Goal: Task Accomplishment & Management: Manage account settings

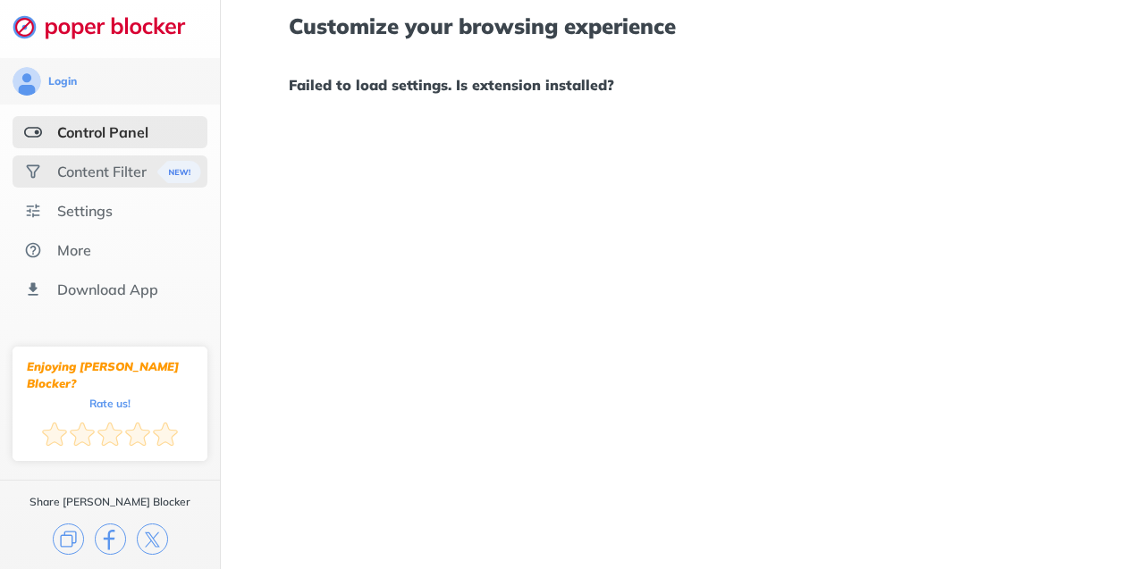
click at [81, 156] on div "Content Filter" at bounding box center [110, 172] width 195 height 32
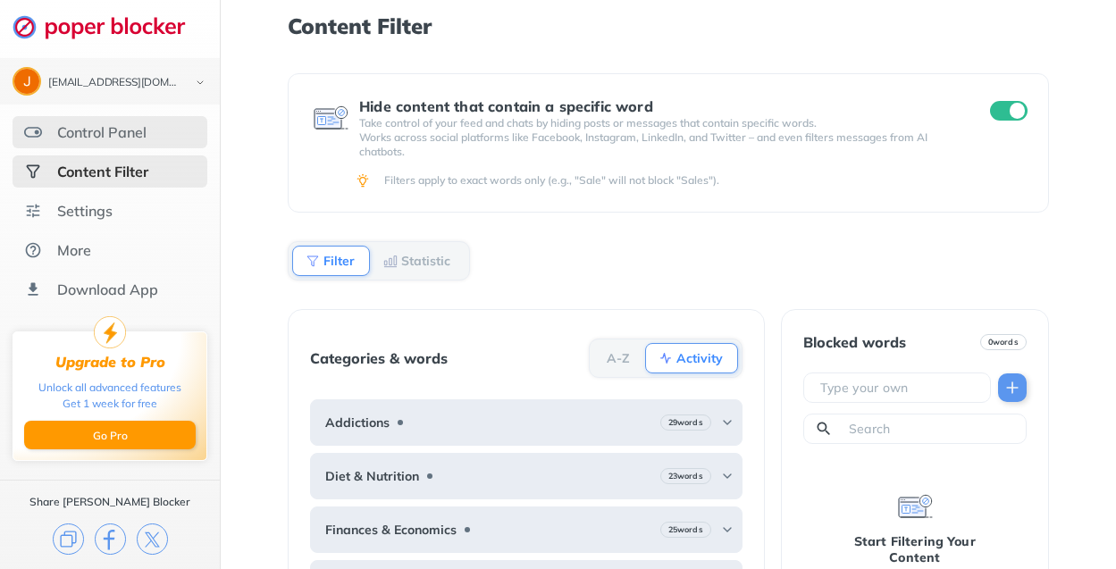
click at [84, 119] on div "Control Panel" at bounding box center [110, 132] width 195 height 32
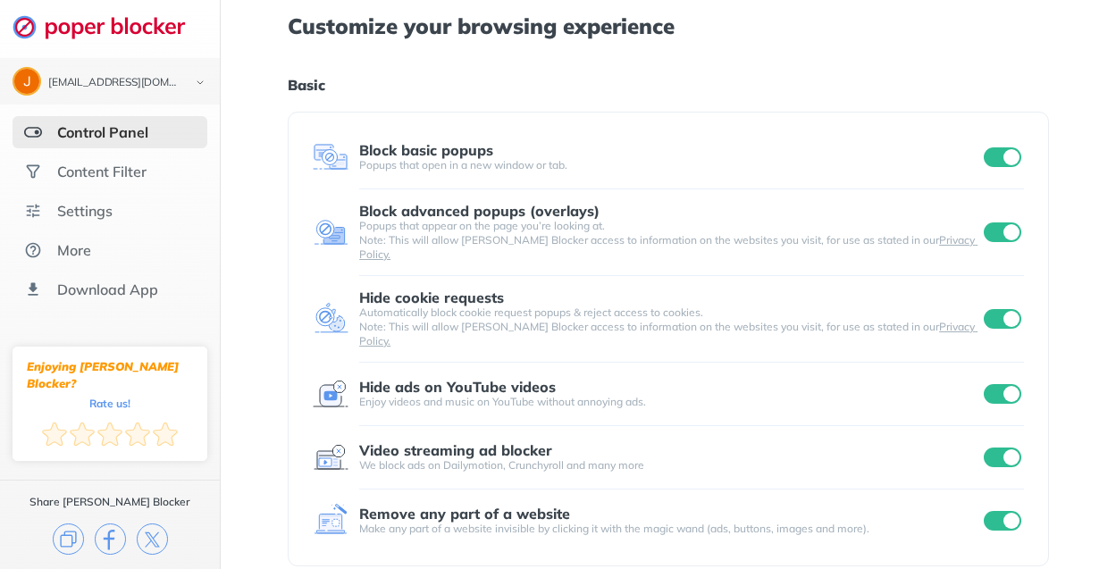
click at [1009, 382] on div at bounding box center [1002, 394] width 44 height 25
click at [993, 382] on div at bounding box center [1002, 394] width 44 height 25
click at [1004, 384] on input "checkbox" at bounding box center [1003, 394] width 38 height 20
click at [139, 222] on div "Settings" at bounding box center [110, 211] width 195 height 32
